Goal: Task Accomplishment & Management: Use online tool/utility

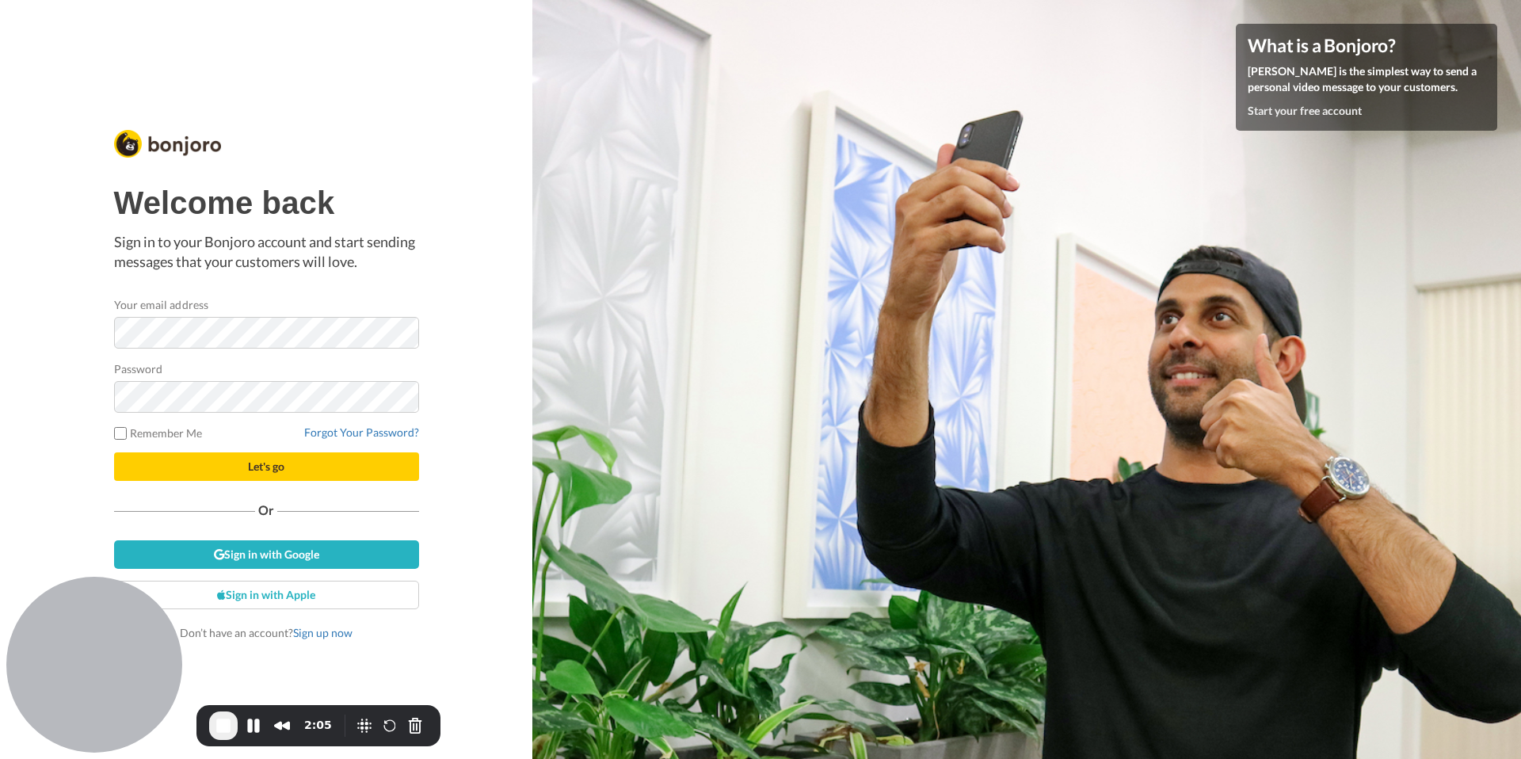
scroll to position [10911, 0]
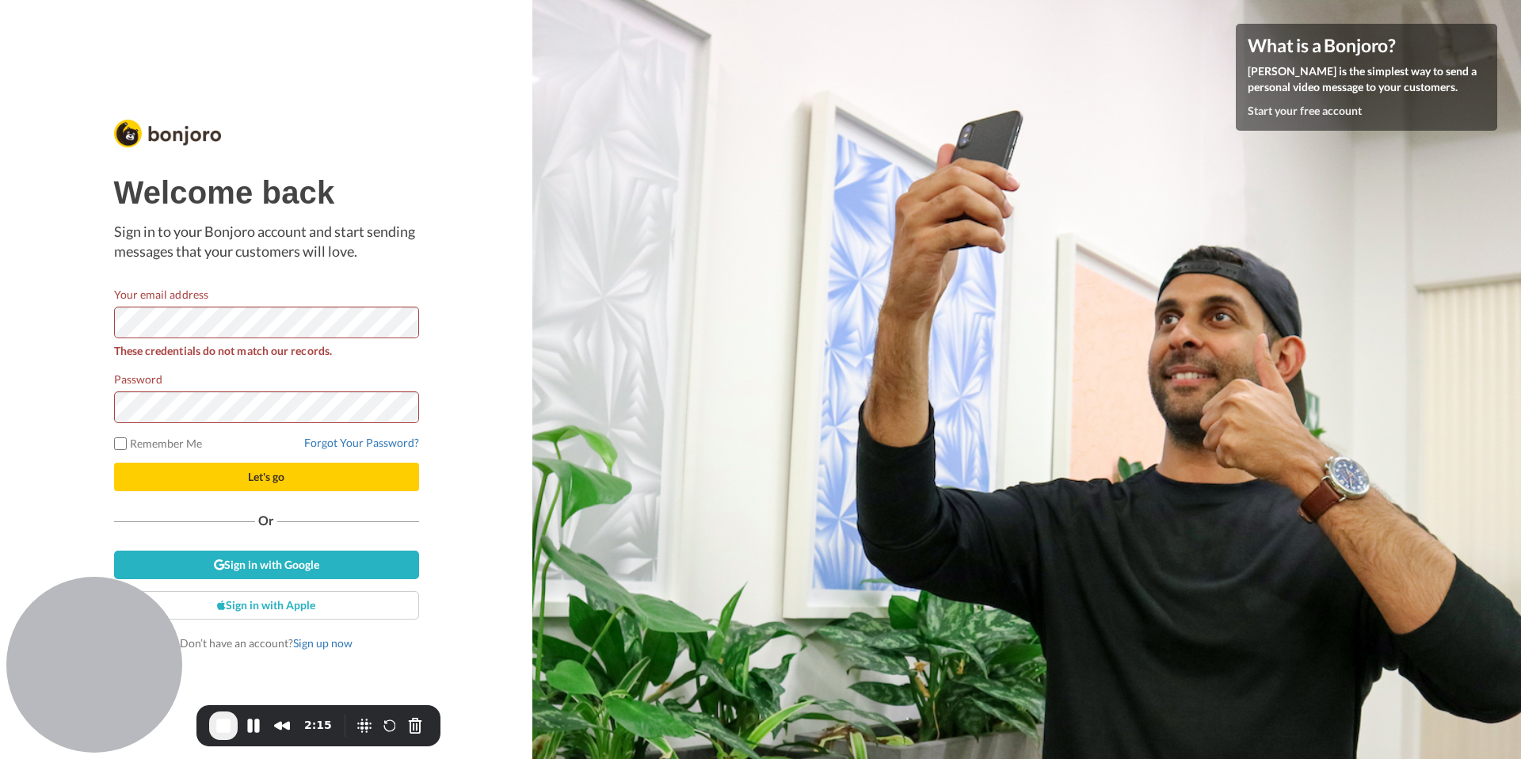
scroll to position [10911, 0]
click at [91, 269] on div "Welcome back Sign in to your Bonjoro account and start sending messages that yo…" at bounding box center [266, 379] width 532 height 759
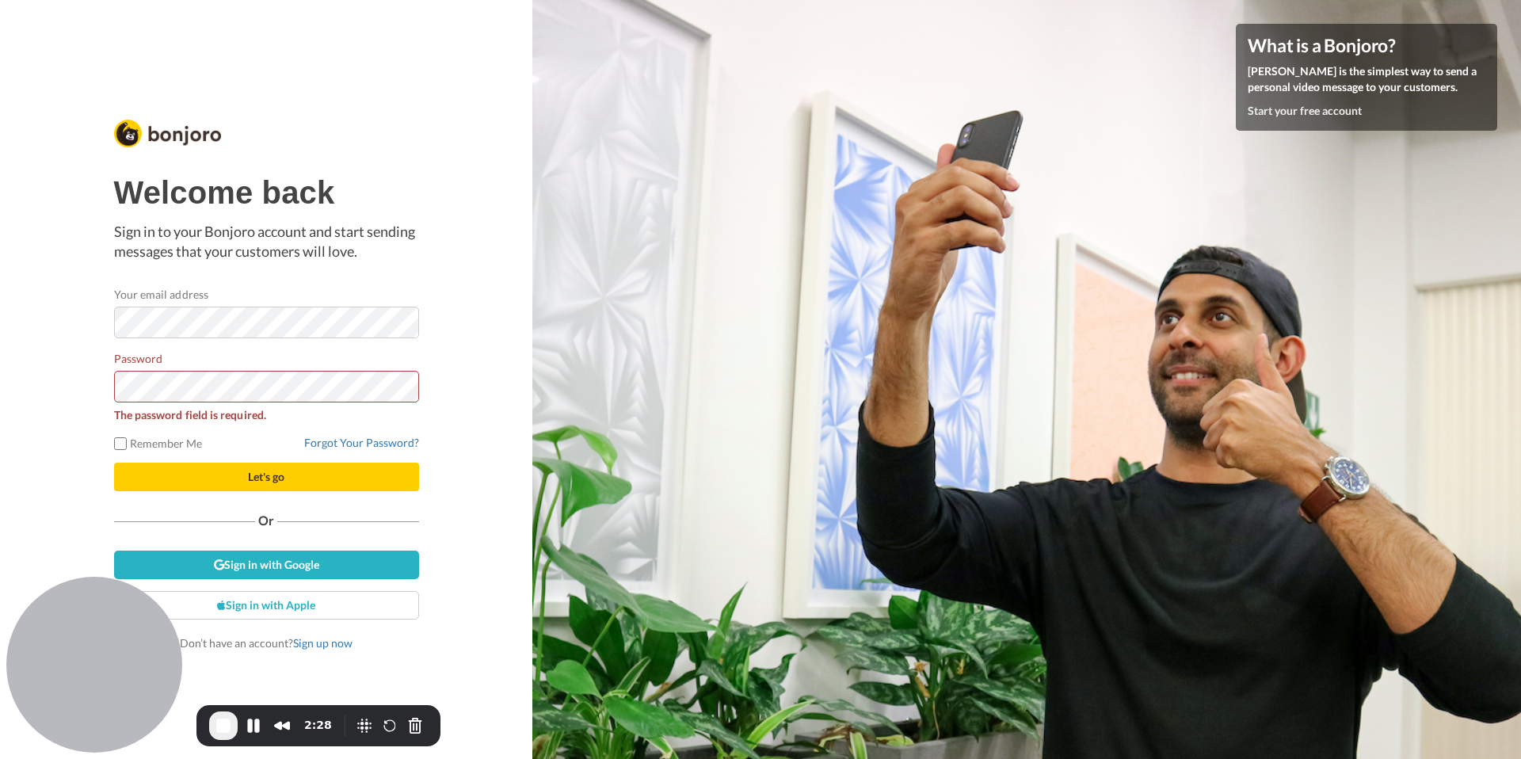
scroll to position [10911, 0]
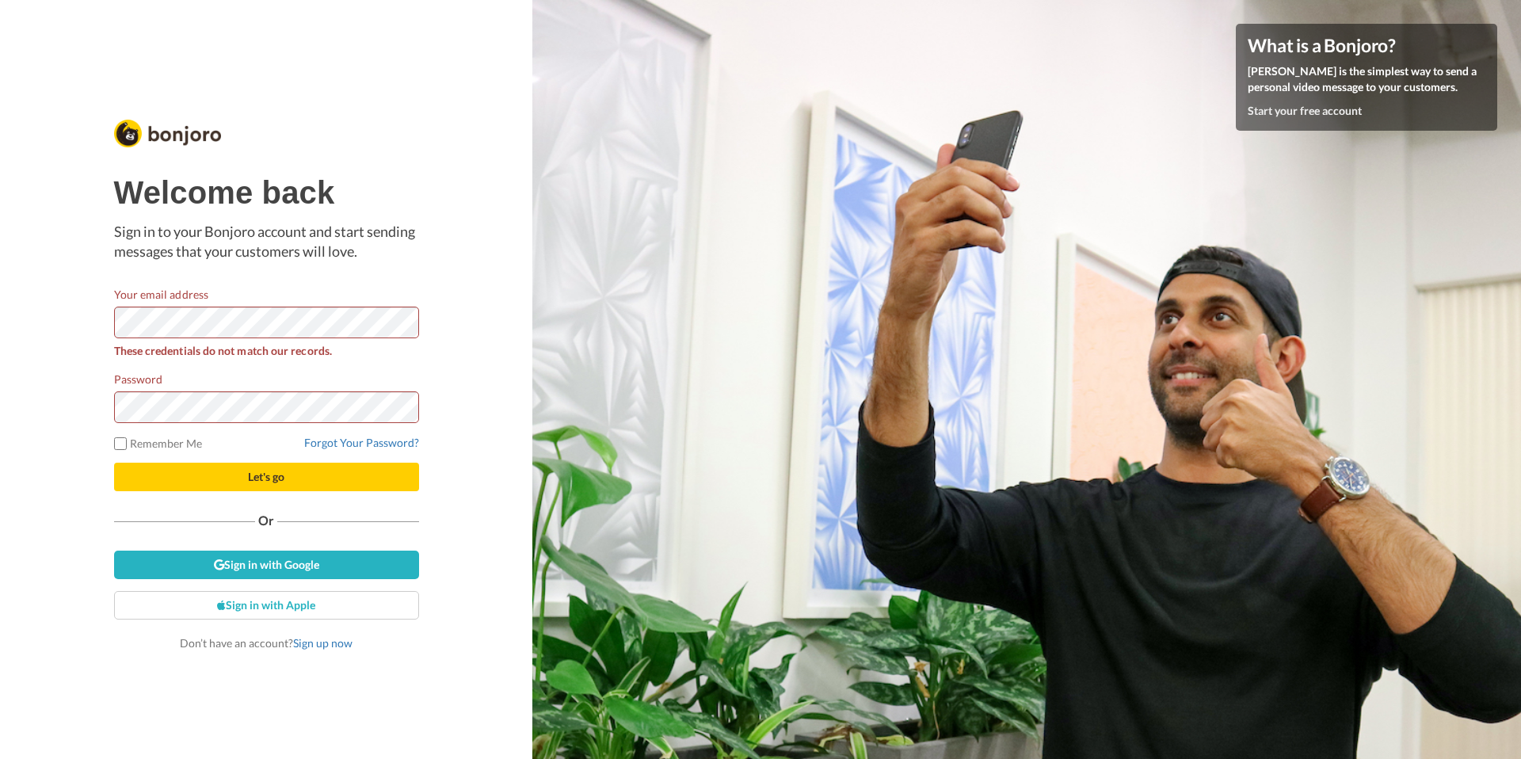
scroll to position [10911, 0]
click at [124, 270] on div "Welcome back Sign in to your Bonjoro account and start sending messages that yo…" at bounding box center [266, 413] width 305 height 476
click at [114, 463] on button "Let's go" at bounding box center [266, 477] width 305 height 29
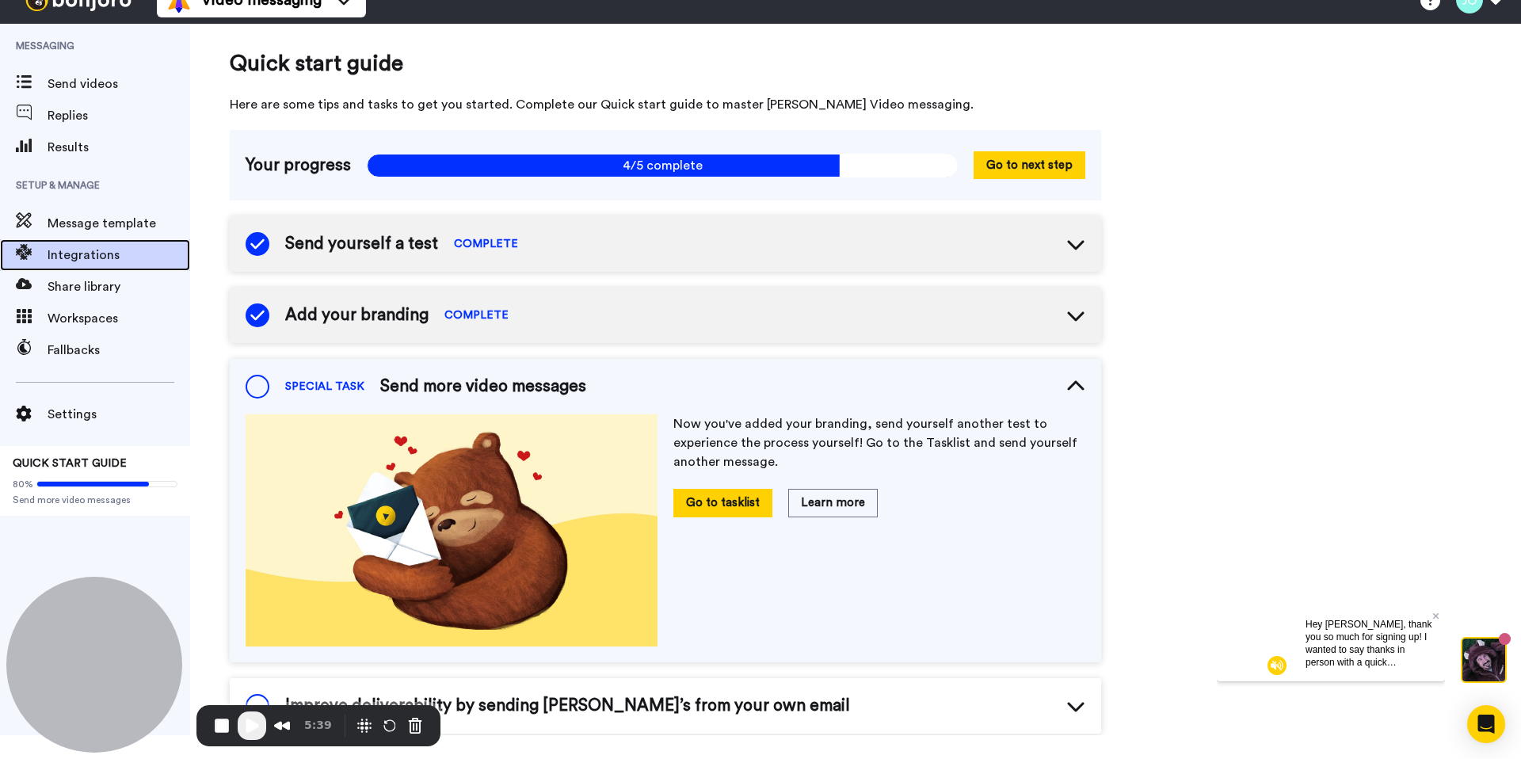
click at [72, 247] on span "Integrations" at bounding box center [119, 255] width 143 height 19
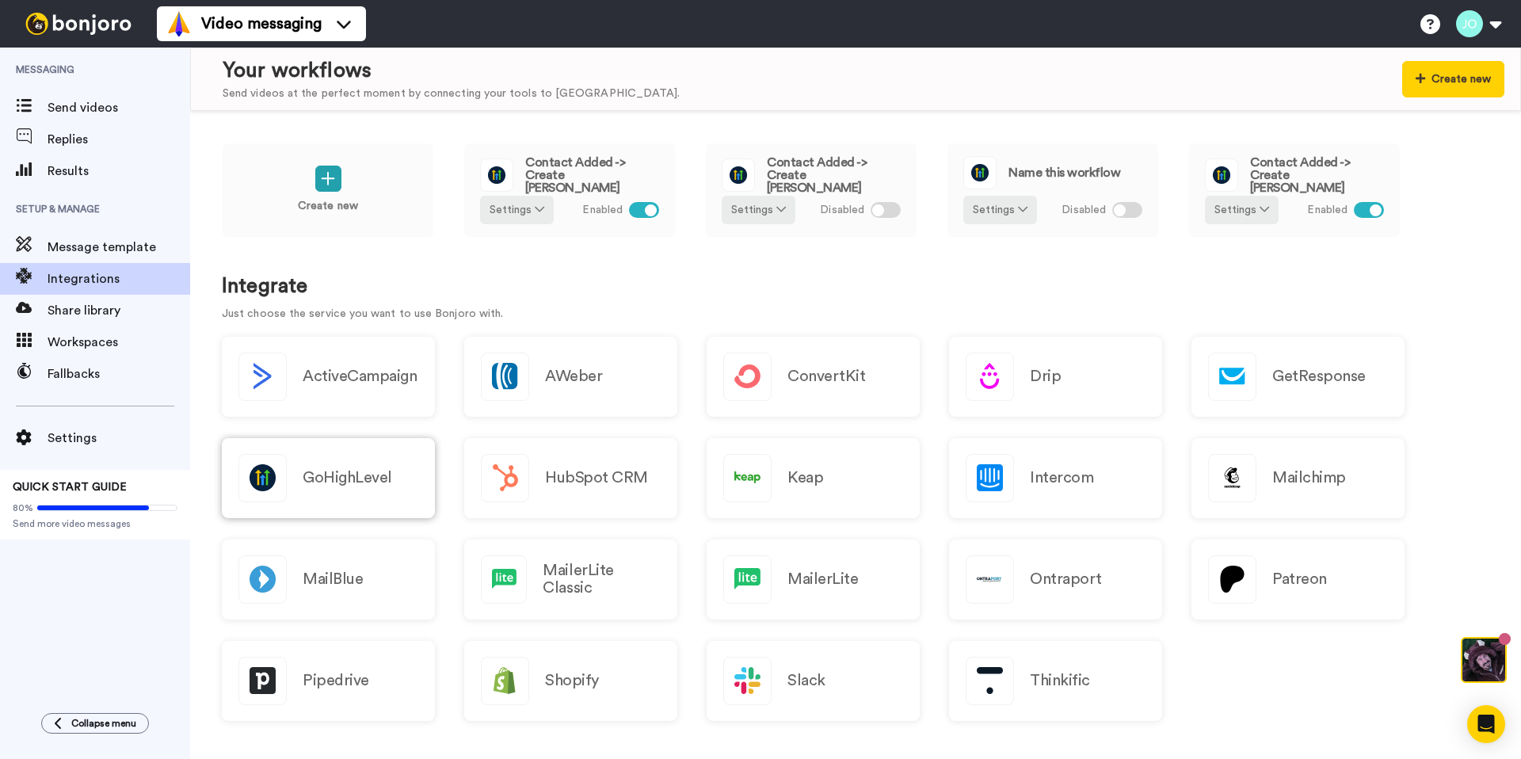
scroll to position [10911, 0]
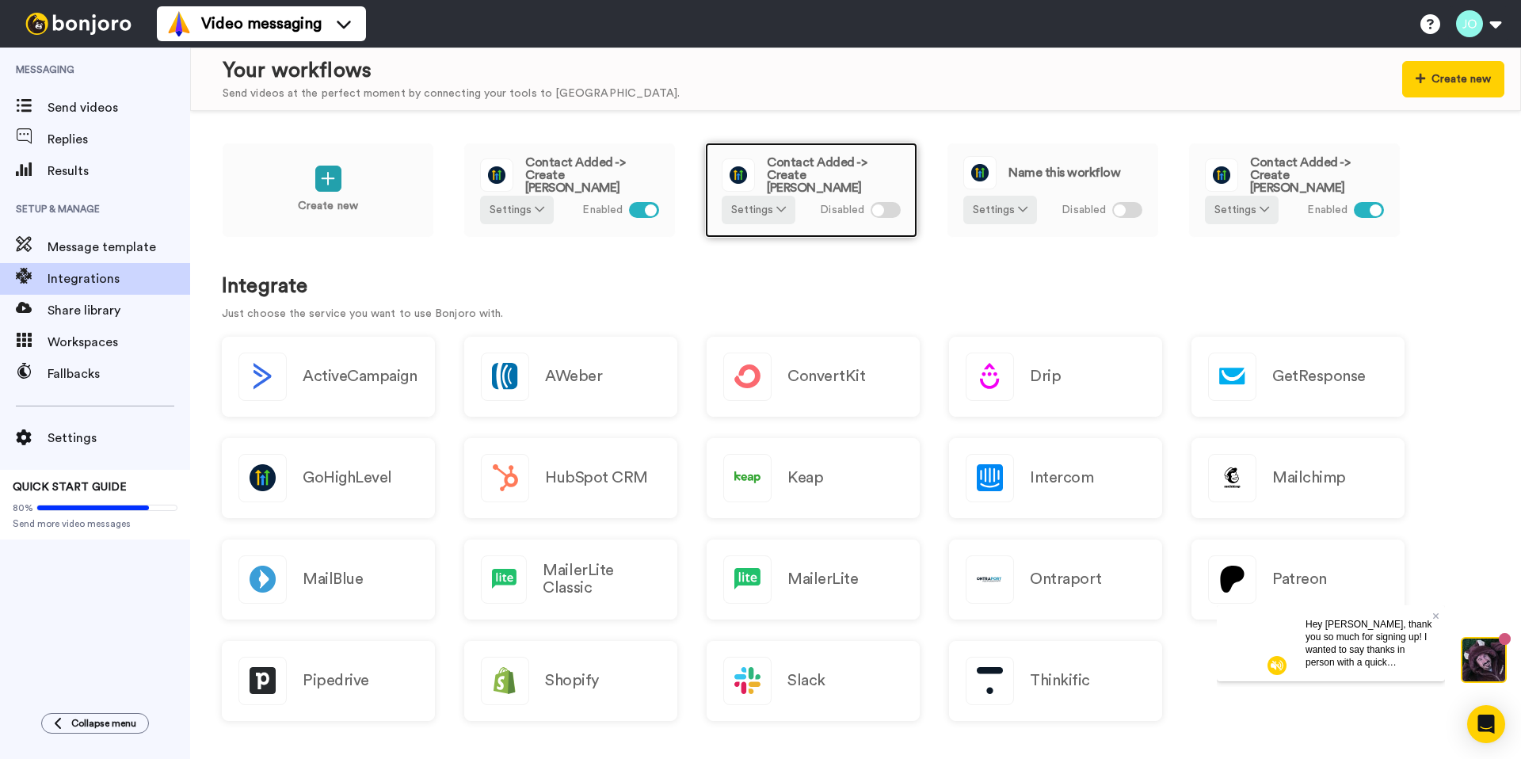
click at [892, 208] on div at bounding box center [886, 210] width 30 height 16
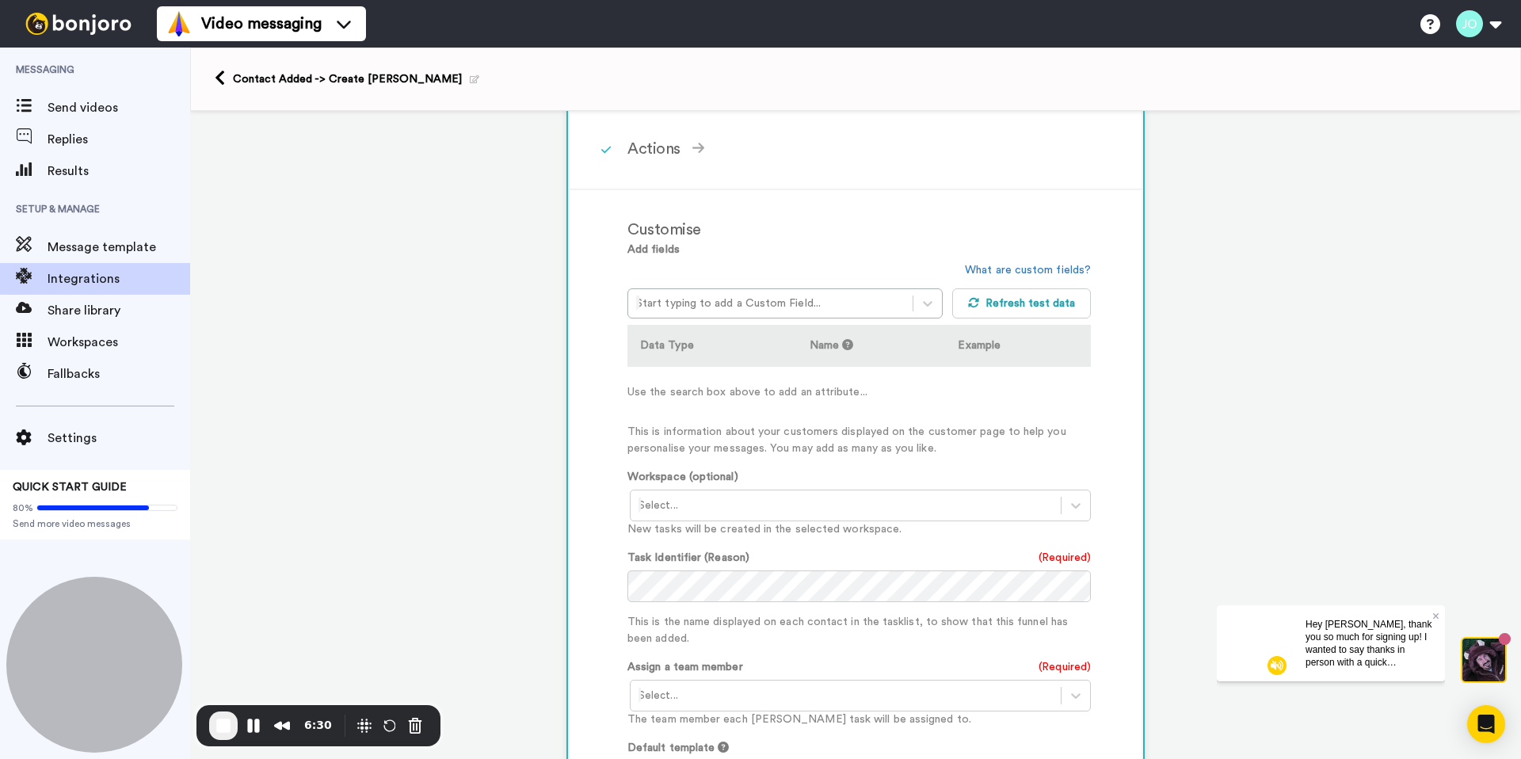
scroll to position [262, 0]
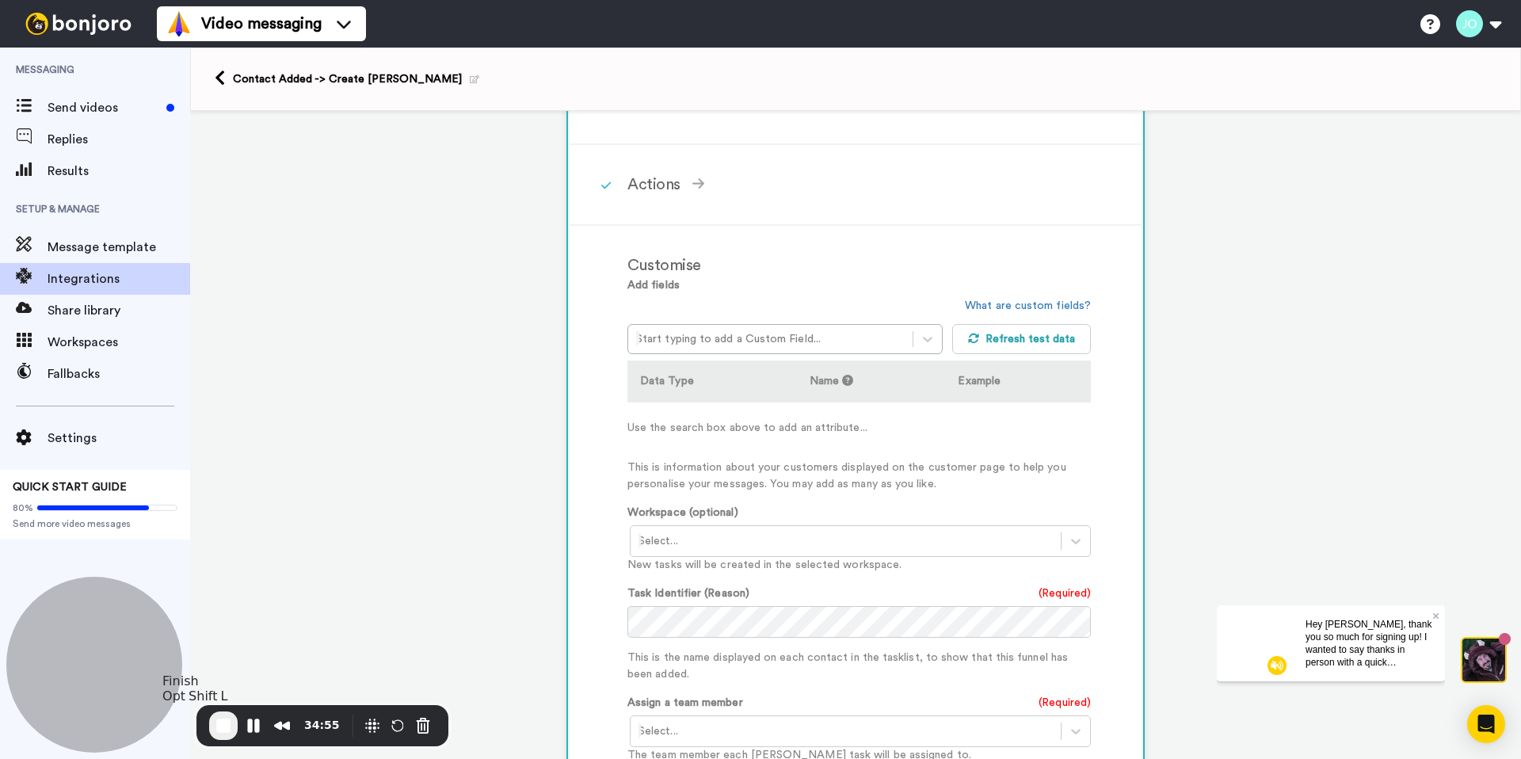
click at [227, 721] on span "End Recording" at bounding box center [223, 725] width 19 height 19
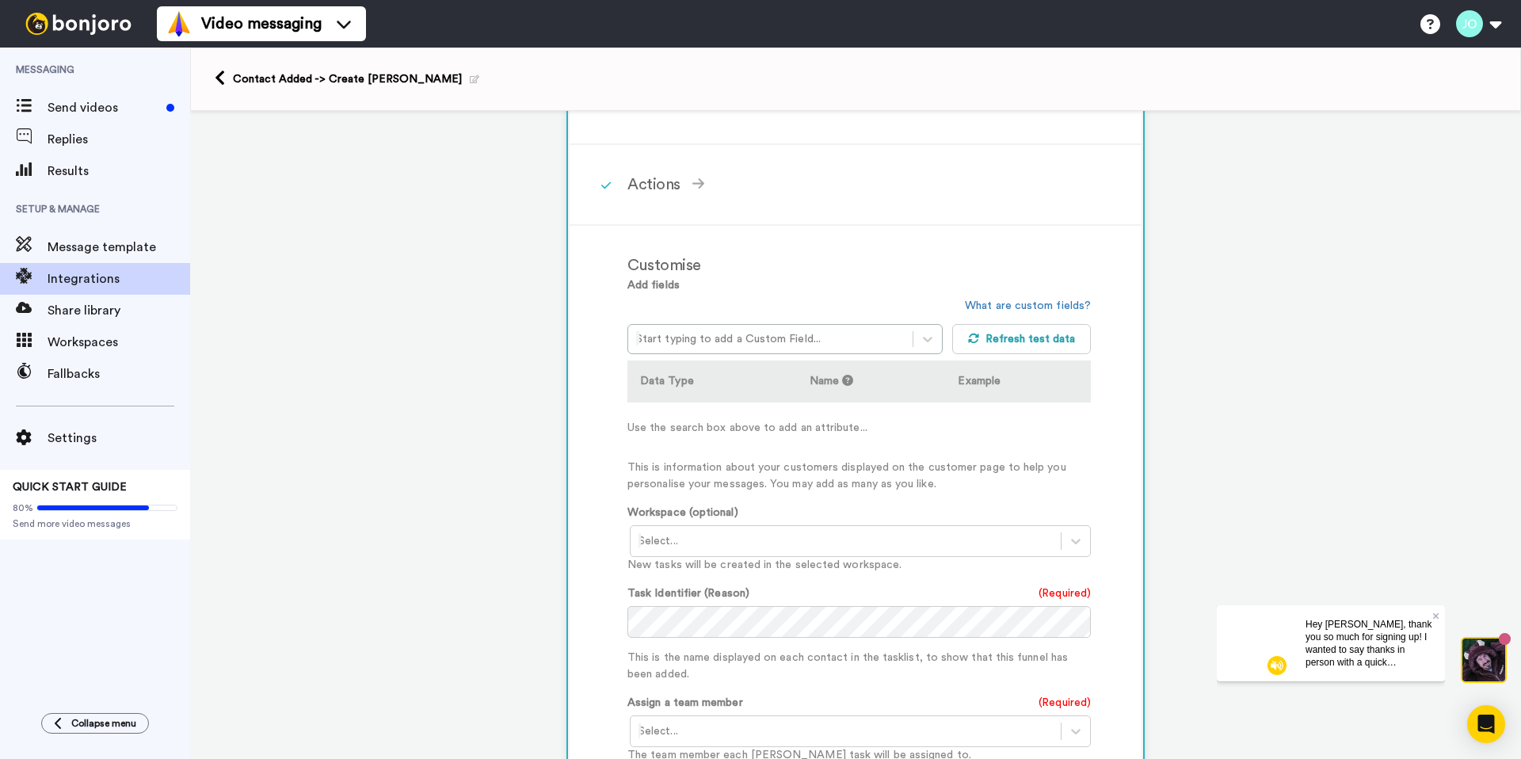
scroll to position [10896, 0]
